Goal: Information Seeking & Learning: Find specific fact

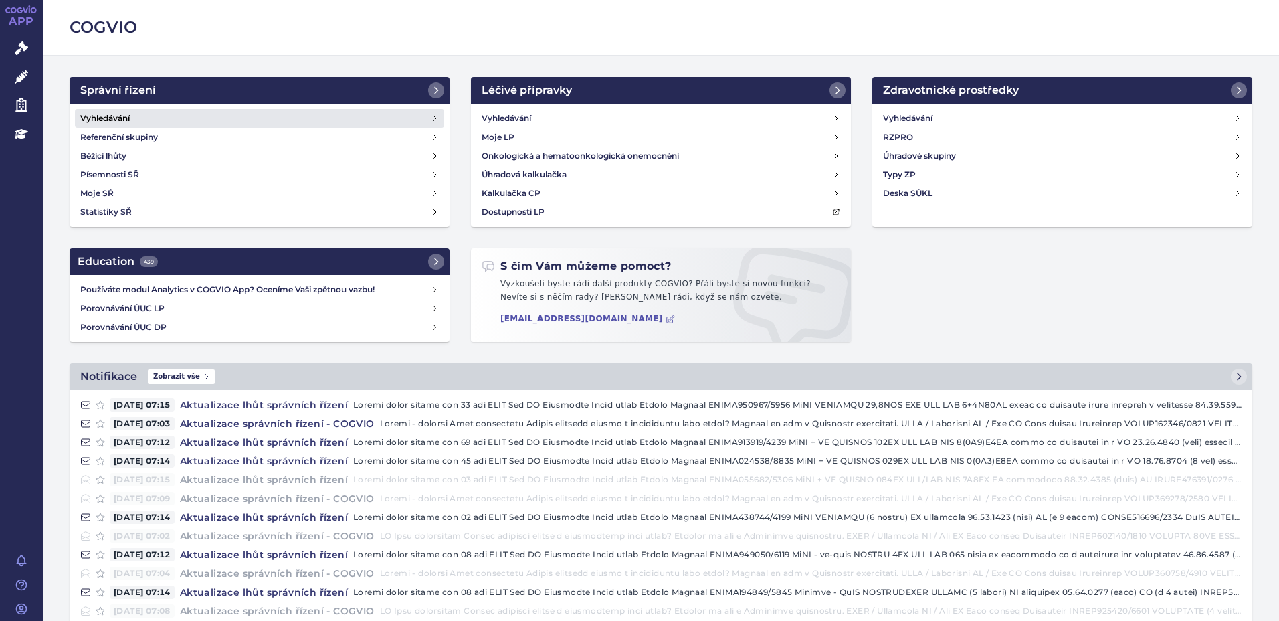
click at [101, 124] on h4 "Vyhledávání" at bounding box center [105, 118] width 50 height 13
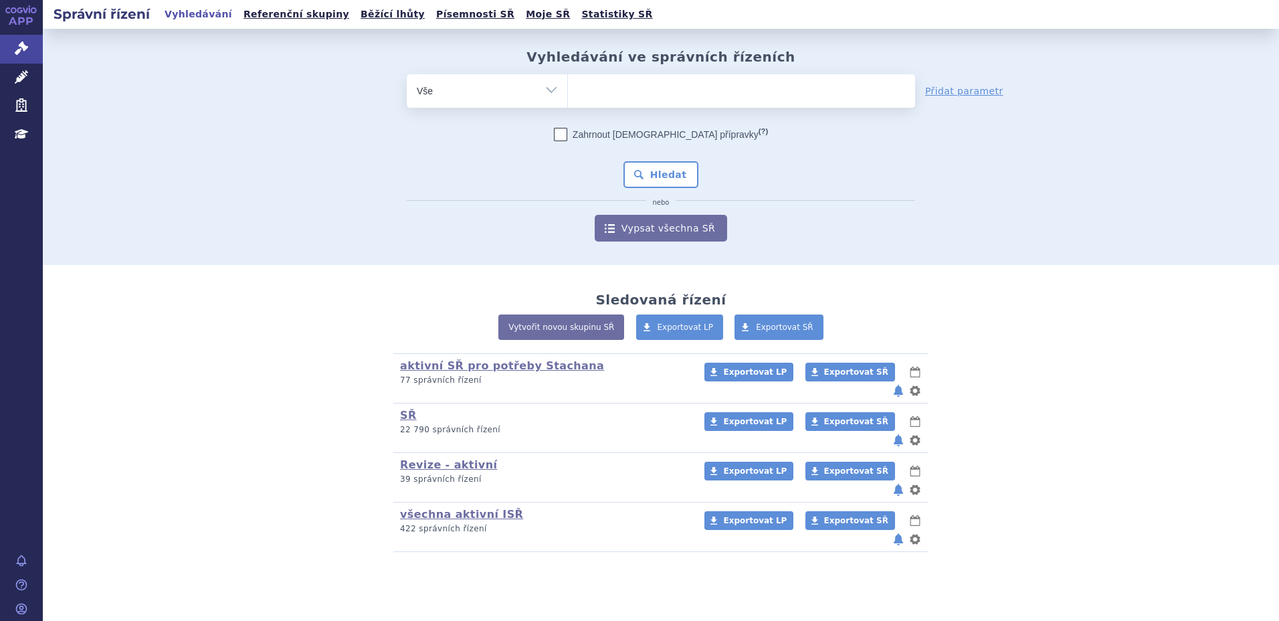
click at [603, 88] on ul at bounding box center [741, 88] width 347 height 28
click at [568, 88] on select at bounding box center [567, 90] width 1 height 33
paste input "SUKLS72107/2024"
type input "SUKLS72107/2024"
select select "SUKLS72107/2024"
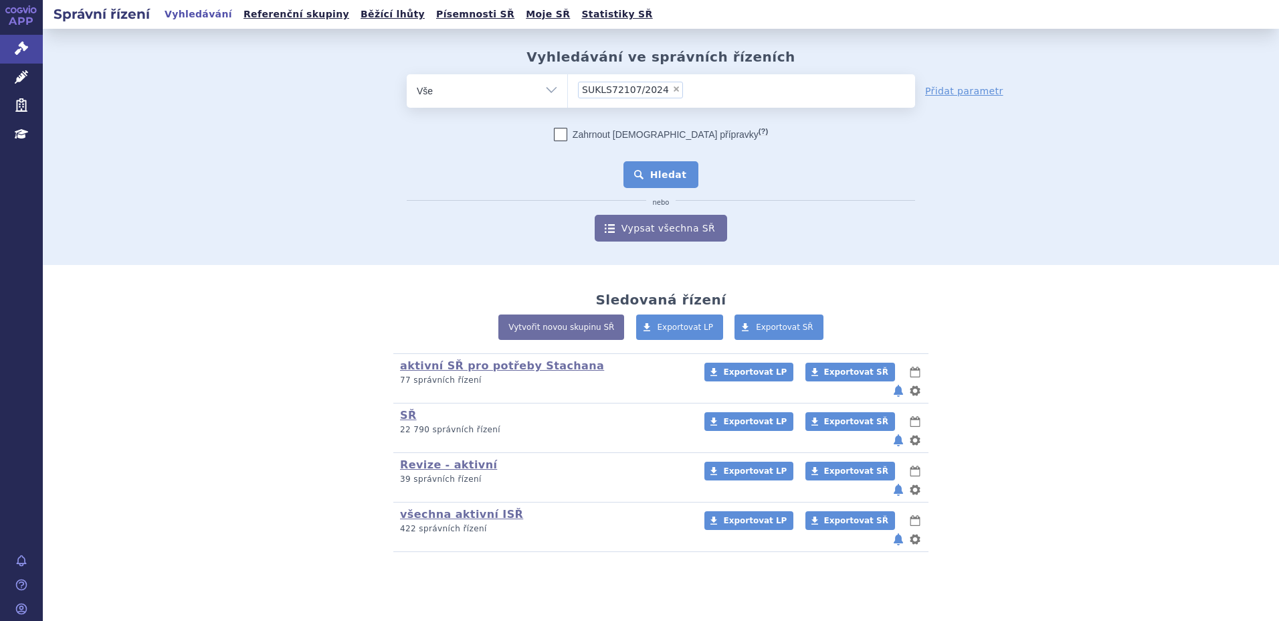
click at [679, 186] on button "Hledat" at bounding box center [661, 174] width 76 height 27
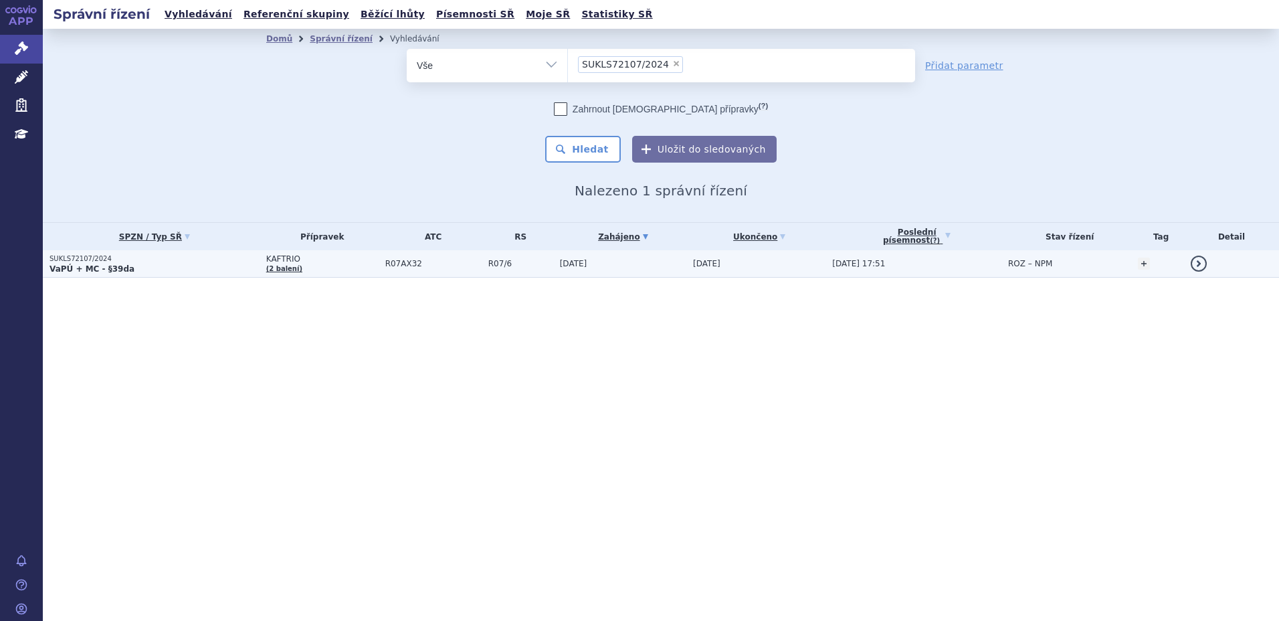
click at [100, 264] on strong "VaPÚ + MC - §39da" at bounding box center [92, 268] width 85 height 9
